Goal: Task Accomplishment & Management: Use online tool/utility

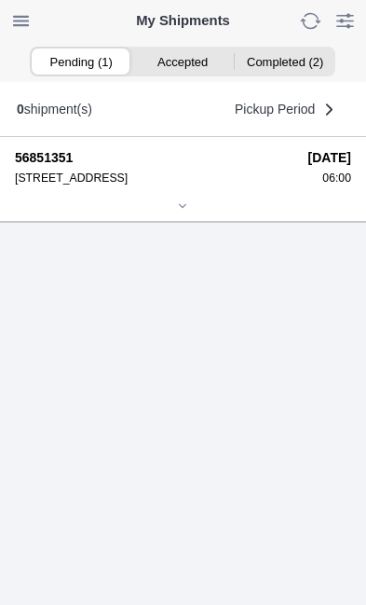
click at [182, 214] on div at bounding box center [183, 207] width 337 height 14
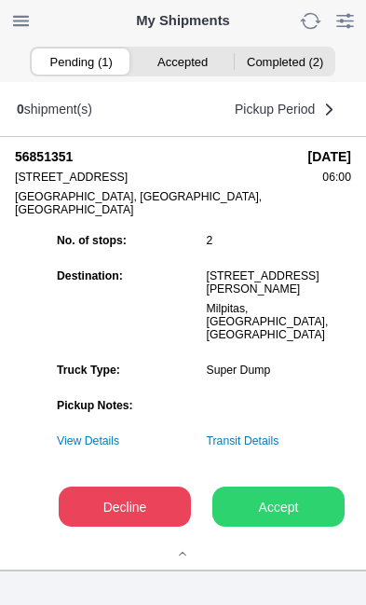
scroll to position [208, 0]
click at [0, 0] on slot "Accept" at bounding box center [0, 0] width 0 height 0
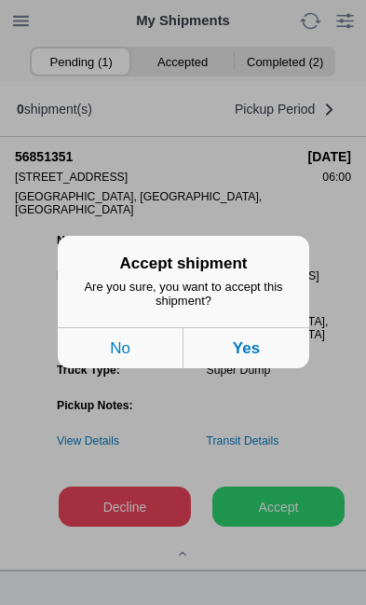
click at [268, 363] on button "Yes" at bounding box center [247, 348] width 126 height 41
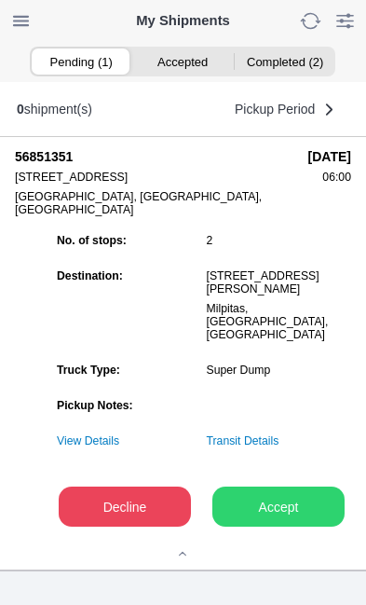
scroll to position [1, 0]
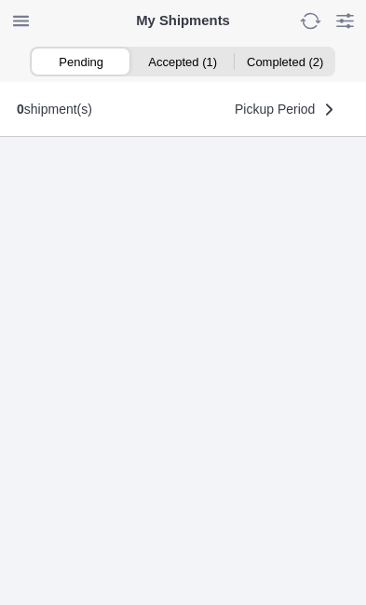
click at [182, 69] on ion-segment-button "Accepted (1)" at bounding box center [183, 61] width 102 height 26
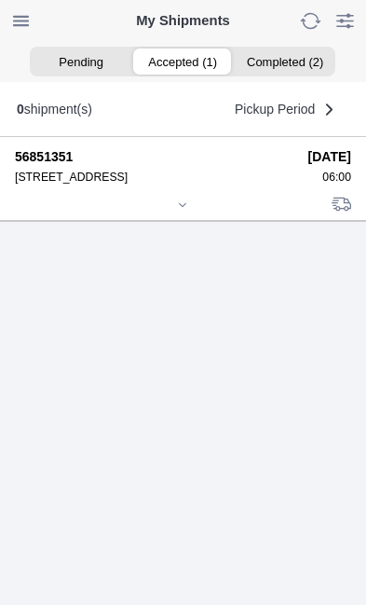
click at [195, 214] on div at bounding box center [183, 207] width 337 height 14
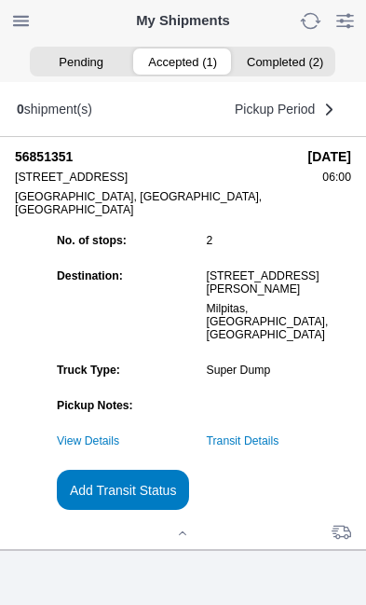
scroll to position [145, 0]
click at [0, 0] on slot "Add Transit Status" at bounding box center [0, 0] width 0 height 0
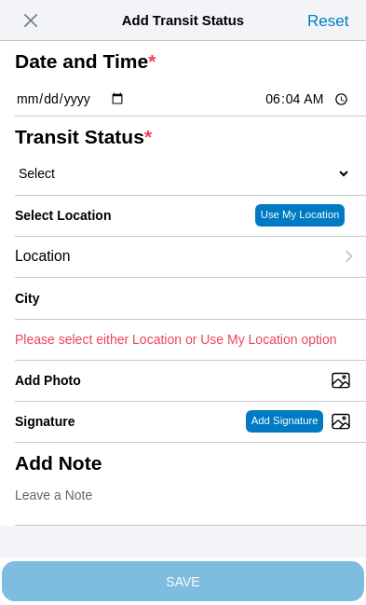
click at [308, 109] on input "06:04" at bounding box center [308, 100] width 88 height 20
type input "06:00"
click at [133, 182] on select "Select Arrive at Drop Off Arrive at Pickup Break Start Break Stop Depart Drop O…" at bounding box center [183, 173] width 337 height 17
select select "ARVPULOC"
click at [162, 277] on div "Location" at bounding box center [174, 257] width 319 height 40
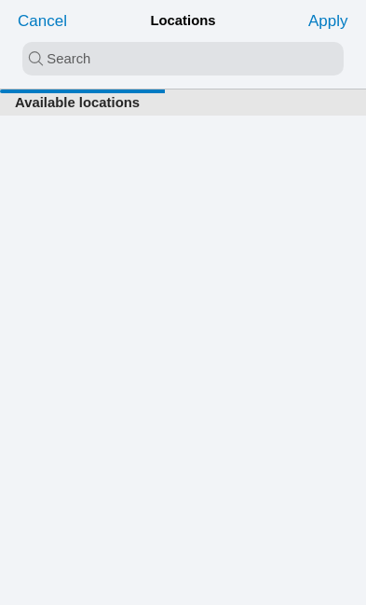
click at [62, 61] on input "search text" at bounding box center [183, 59] width 322 height 34
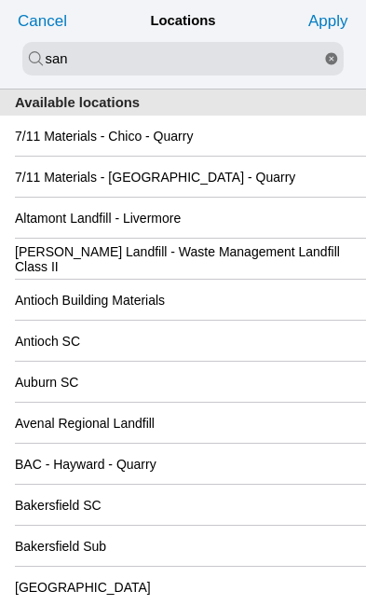
type input "san"
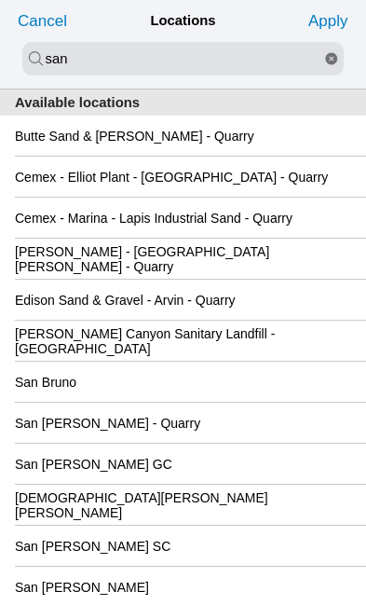
click at [231, 484] on div "San [PERSON_NAME] GC" at bounding box center [183, 464] width 337 height 40
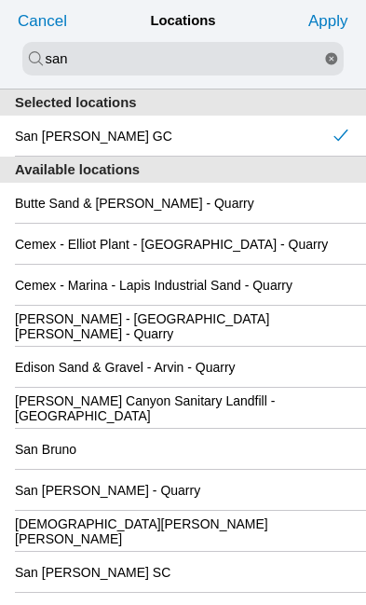
click at [0, 0] on slot "Apply" at bounding box center [0, 0] width 0 height 0
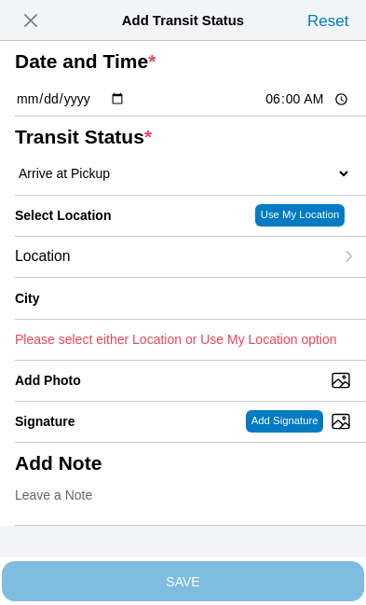
type input "[GEOGRAPHIC_DATA][PERSON_NAME]"
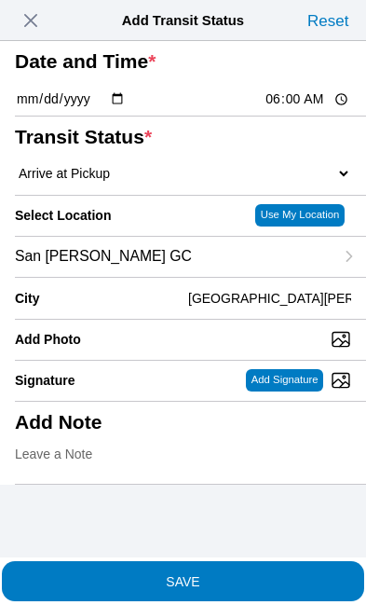
click at [277, 574] on span "SAVE" at bounding box center [183, 580] width 337 height 13
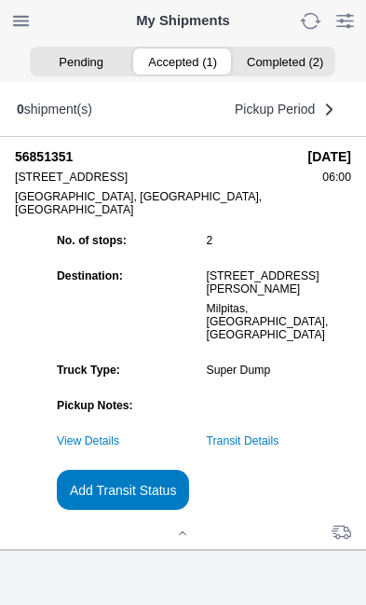
click at [280, 448] on link "Transit Details" at bounding box center [243, 440] width 73 height 13
